Goal: Find specific page/section: Find specific page/section

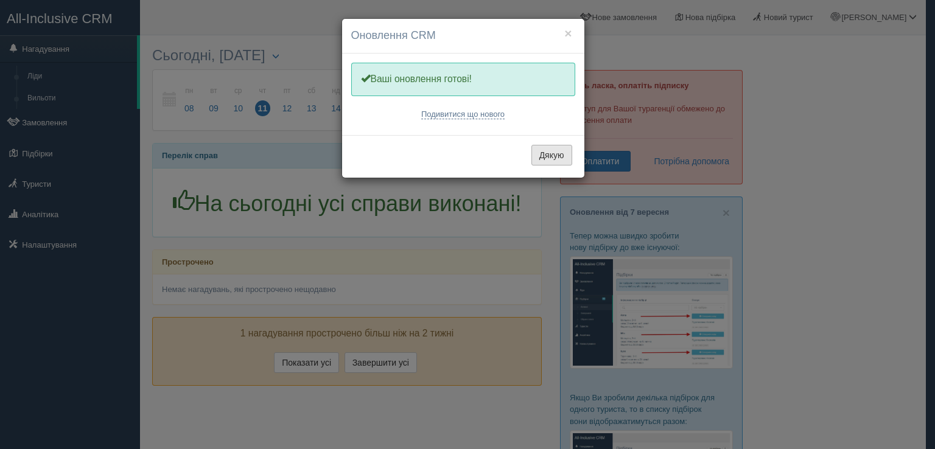
click at [564, 154] on button "Дякую" at bounding box center [551, 155] width 41 height 21
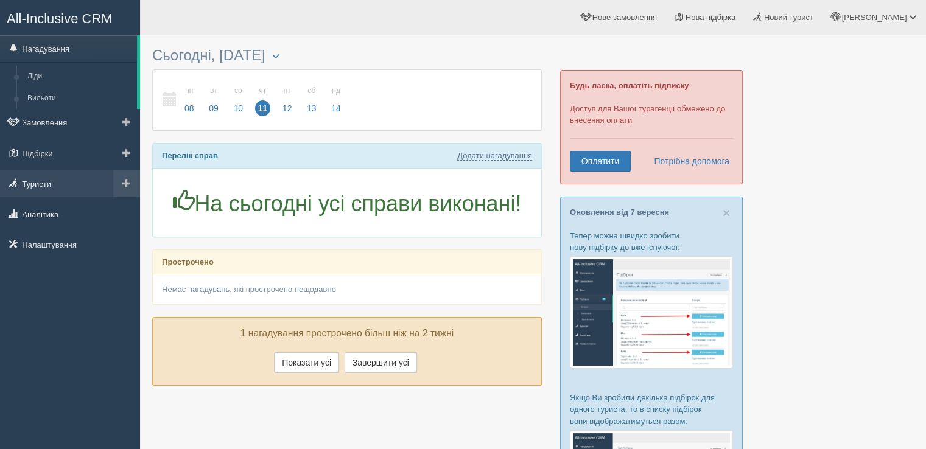
click at [46, 187] on link "Туристи" at bounding box center [70, 183] width 140 height 27
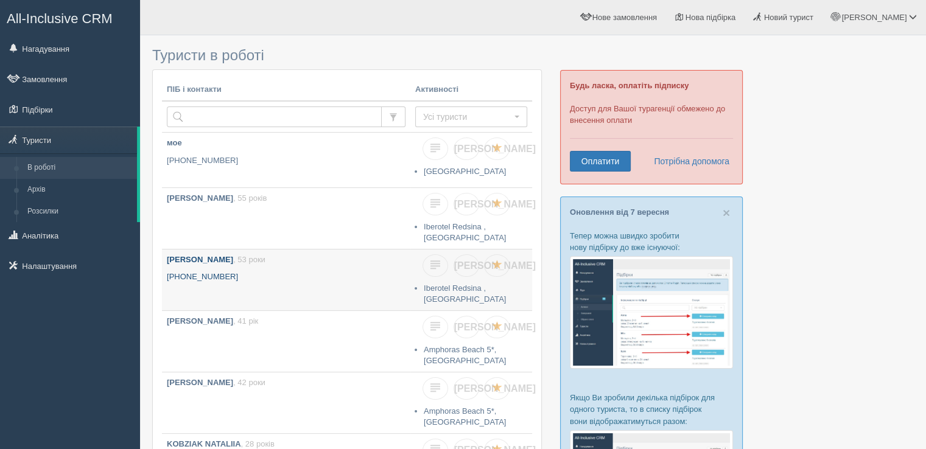
click at [233, 255] on b "BARCHENKO ANZHELA" at bounding box center [200, 259] width 66 height 9
